Goal: Entertainment & Leisure: Consume media (video, audio)

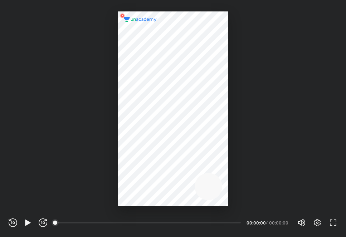
scroll to position [237, 346]
click at [27, 223] on icon "button" at bounding box center [27, 222] width 5 height 6
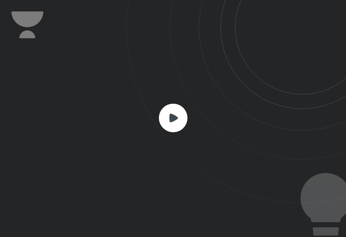
click at [169, 110] on rect at bounding box center [173, 118] width 29 height 29
click at [178, 118] on rect at bounding box center [173, 118] width 29 height 29
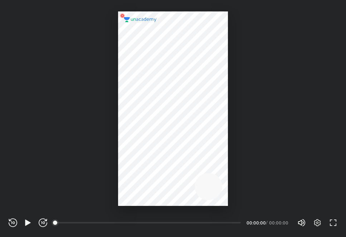
scroll to position [237, 346]
click at [30, 224] on icon "button" at bounding box center [28, 222] width 9 height 9
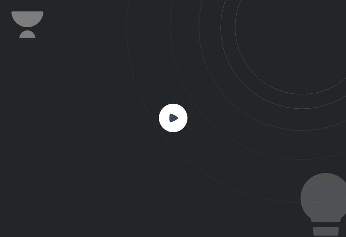
click at [179, 117] on rect at bounding box center [173, 118] width 29 height 29
click at [172, 110] on rect at bounding box center [173, 118] width 29 height 29
click at [169, 114] on rect at bounding box center [173, 118] width 29 height 29
